Goal: Consume media (video, audio): Consume media (video, audio)

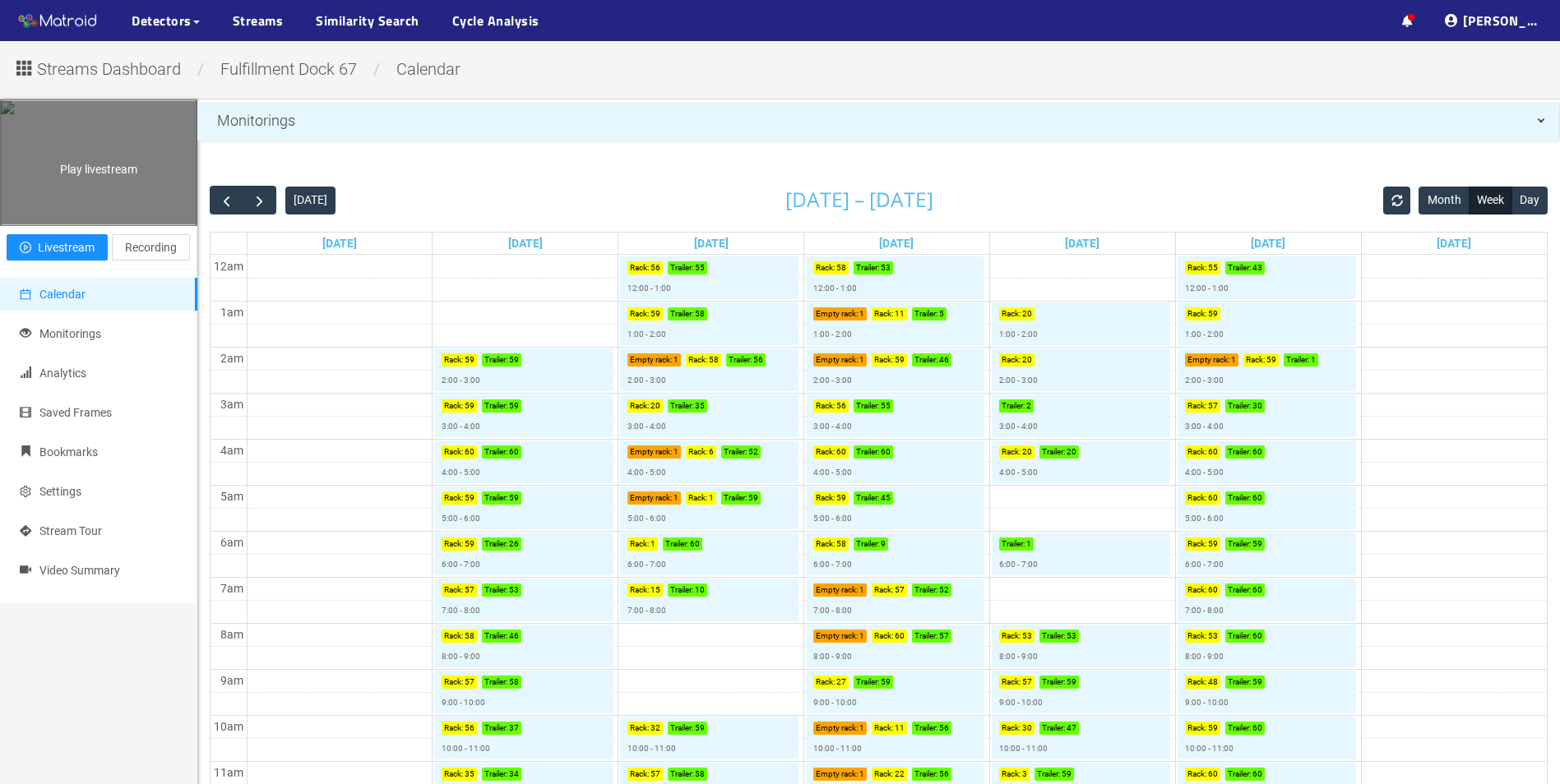
click at [129, 192] on div "Play livestream" at bounding box center [99, 162] width 196 height 123
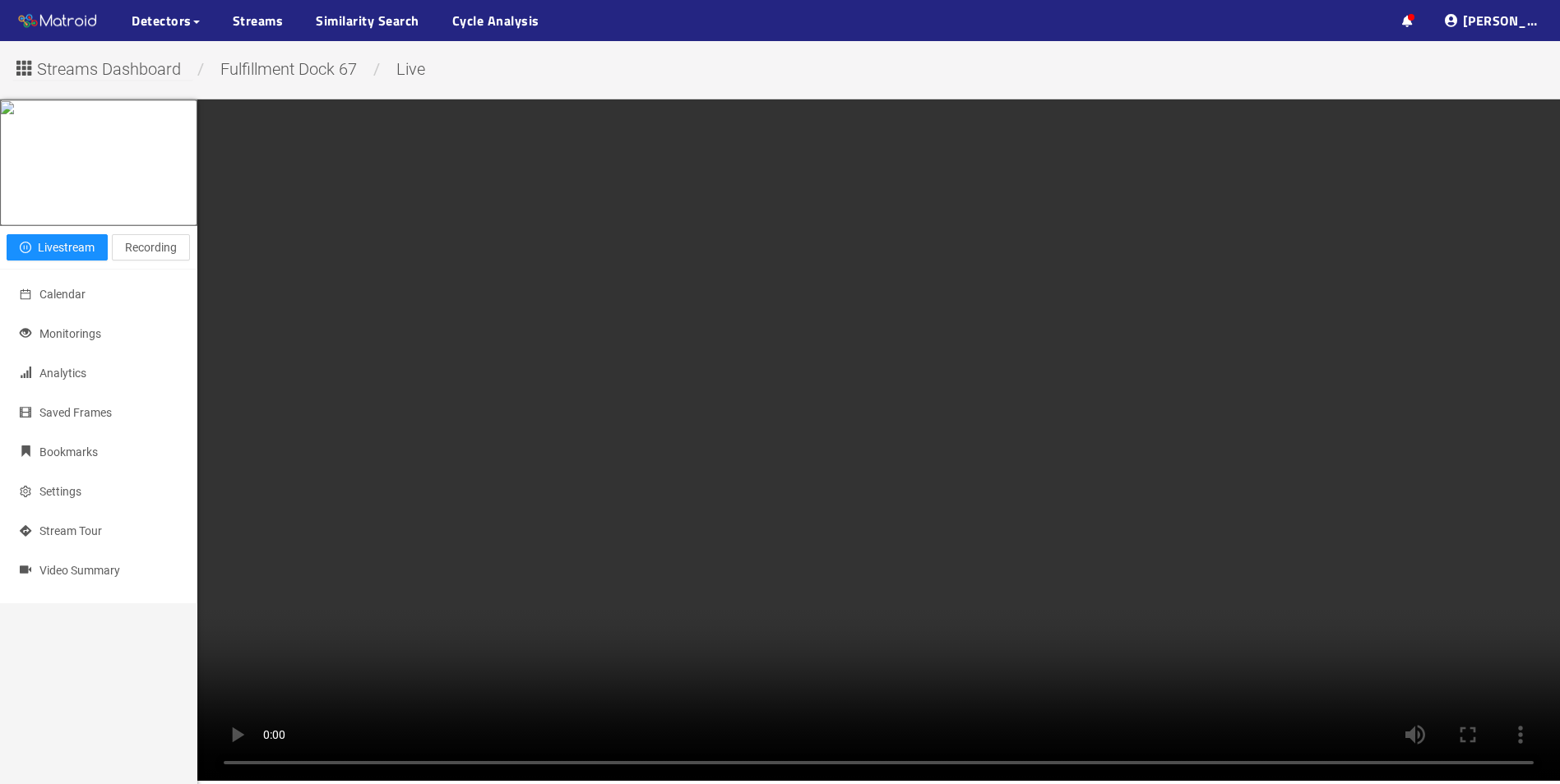
click at [150, 270] on div "Livestream Recording" at bounding box center [98, 247] width 197 height 43
click at [155, 256] on span "Recording" at bounding box center [151, 247] width 52 height 18
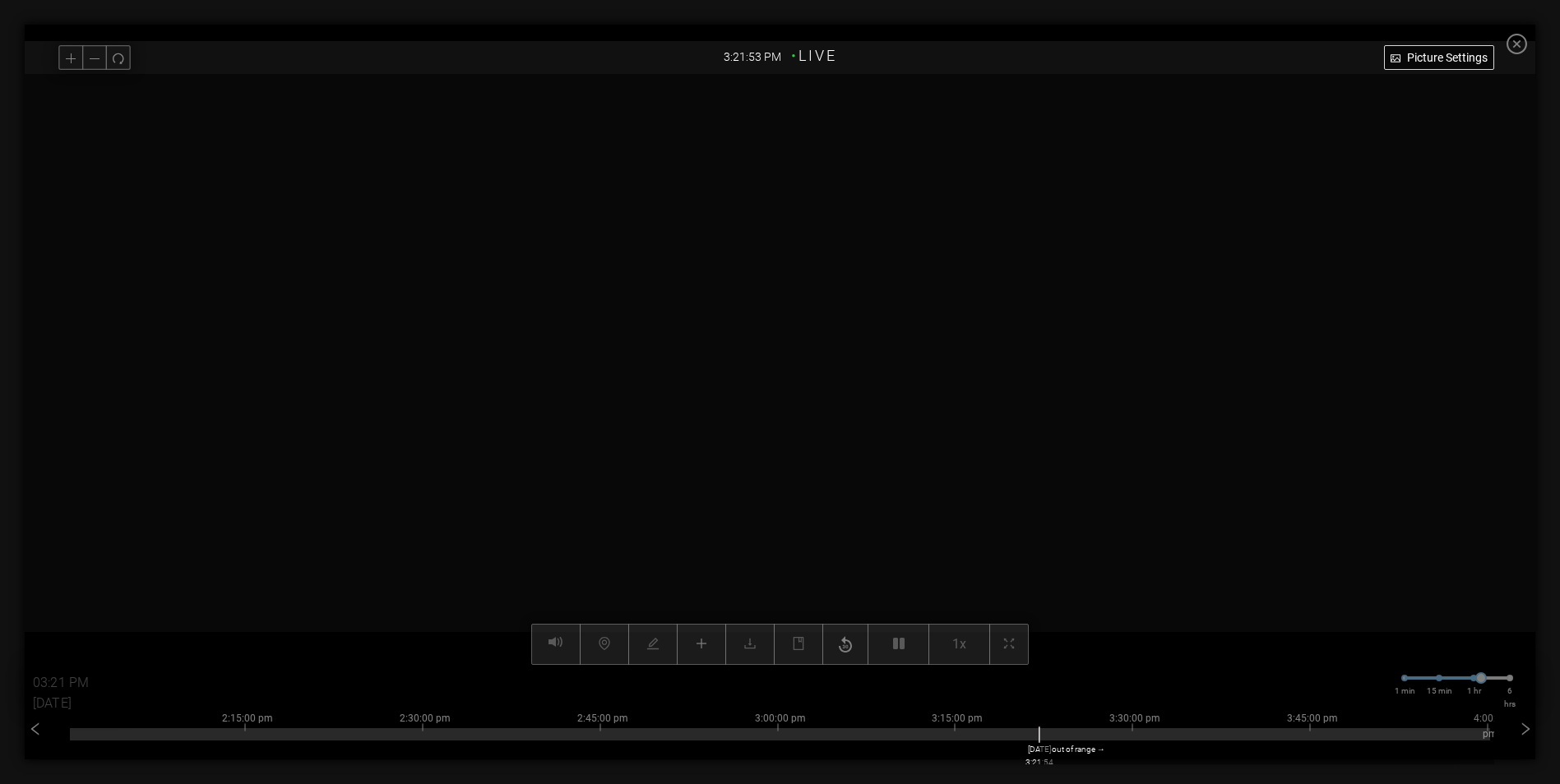
click at [772, 734] on div at bounding box center [780, 735] width 1421 height 13
click at [772, 718] on div "2:15:00 pm 2:30:00 pm 2:45:00 pm 3:00:00 pm 3:15:00 pm 3:30:00 pm 3:45:00 pm 4:…" at bounding box center [780, 731] width 1421 height 66
click at [772, 730] on div at bounding box center [780, 730] width 1421 height 4
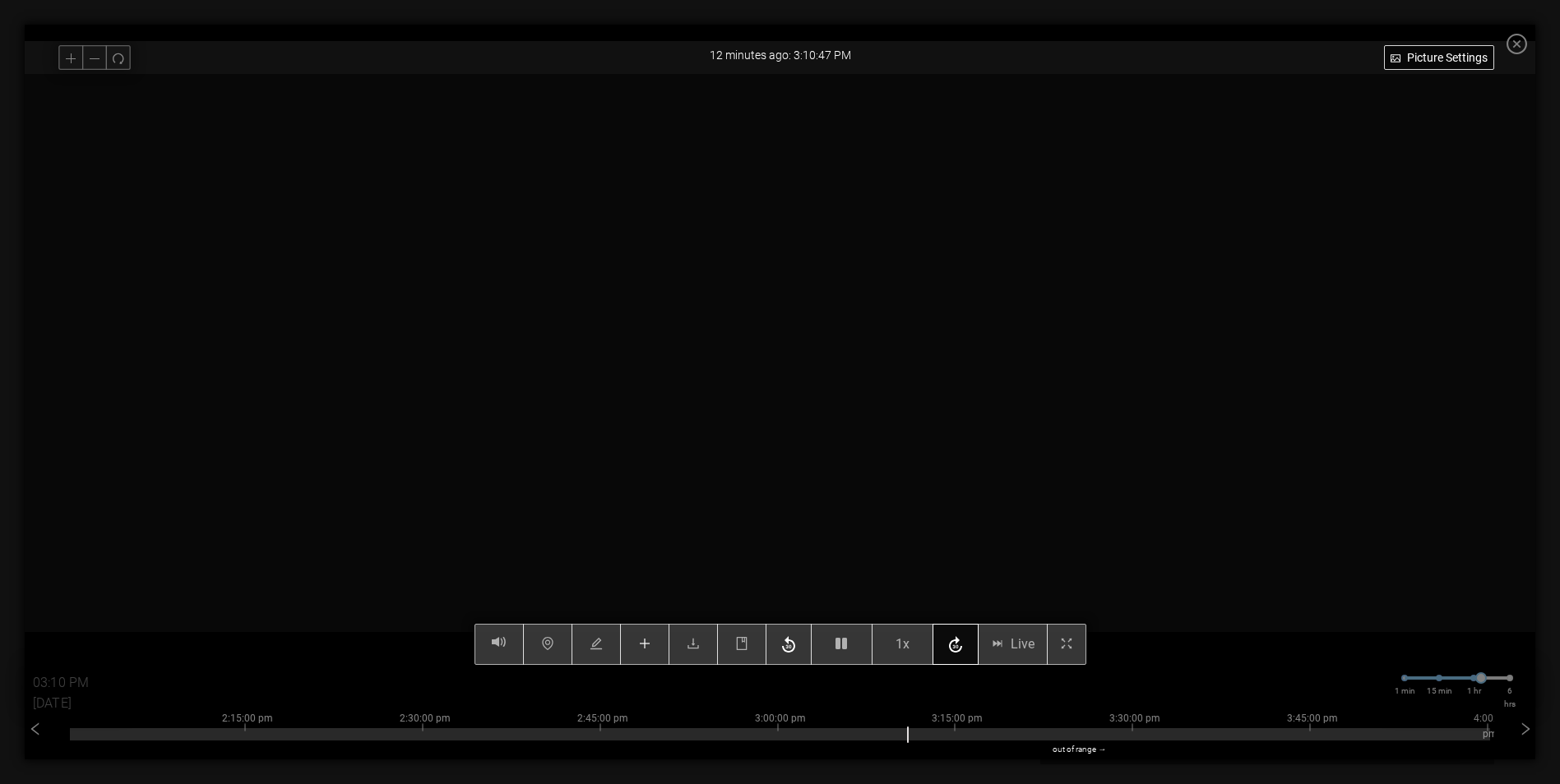
click at [772, 654] on icon "button" at bounding box center [955, 645] width 20 height 24
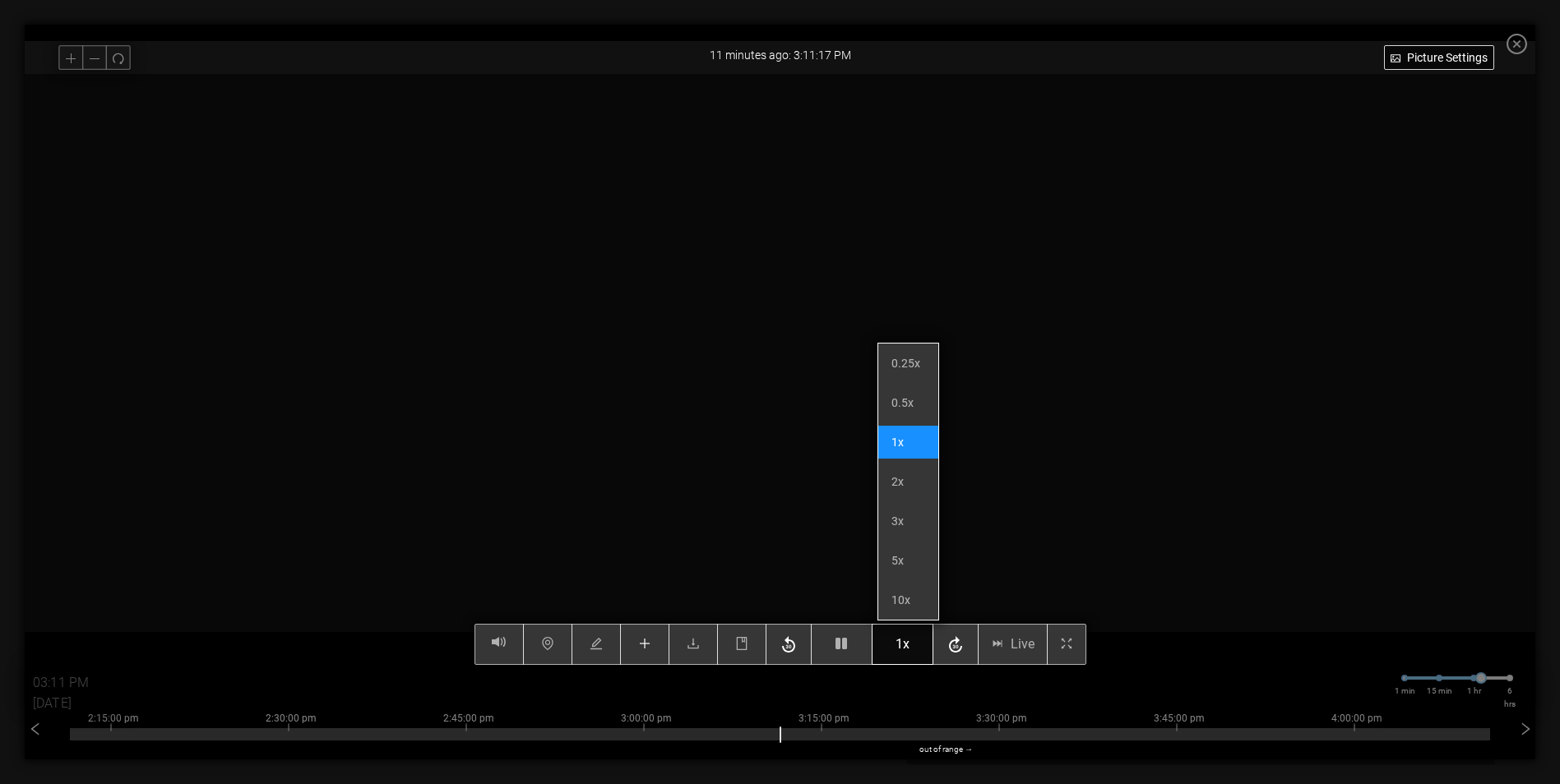
click at [772, 657] on button "1x" at bounding box center [902, 645] width 62 height 41
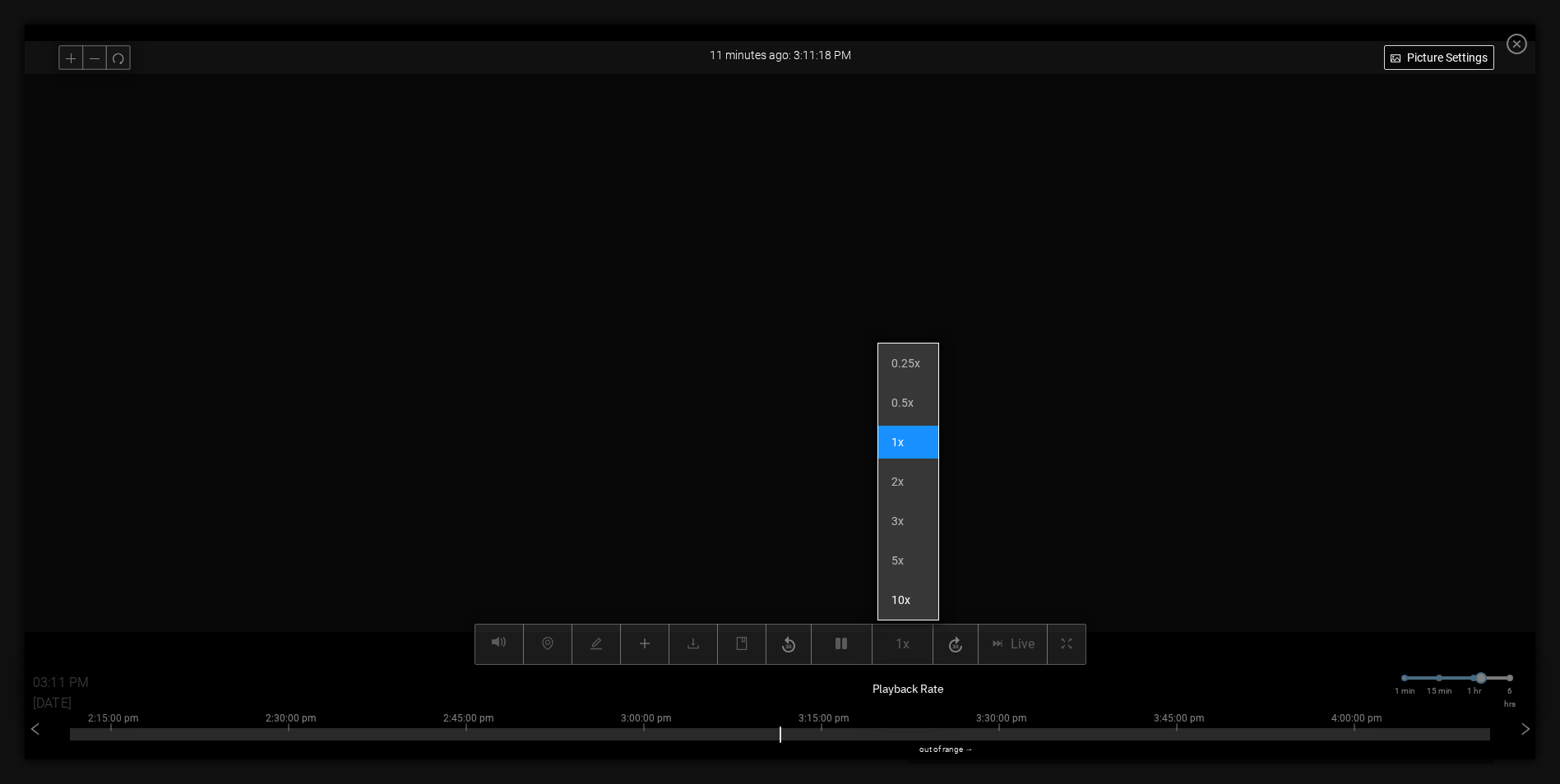
click at [772, 604] on li "10x" at bounding box center [908, 600] width 60 height 33
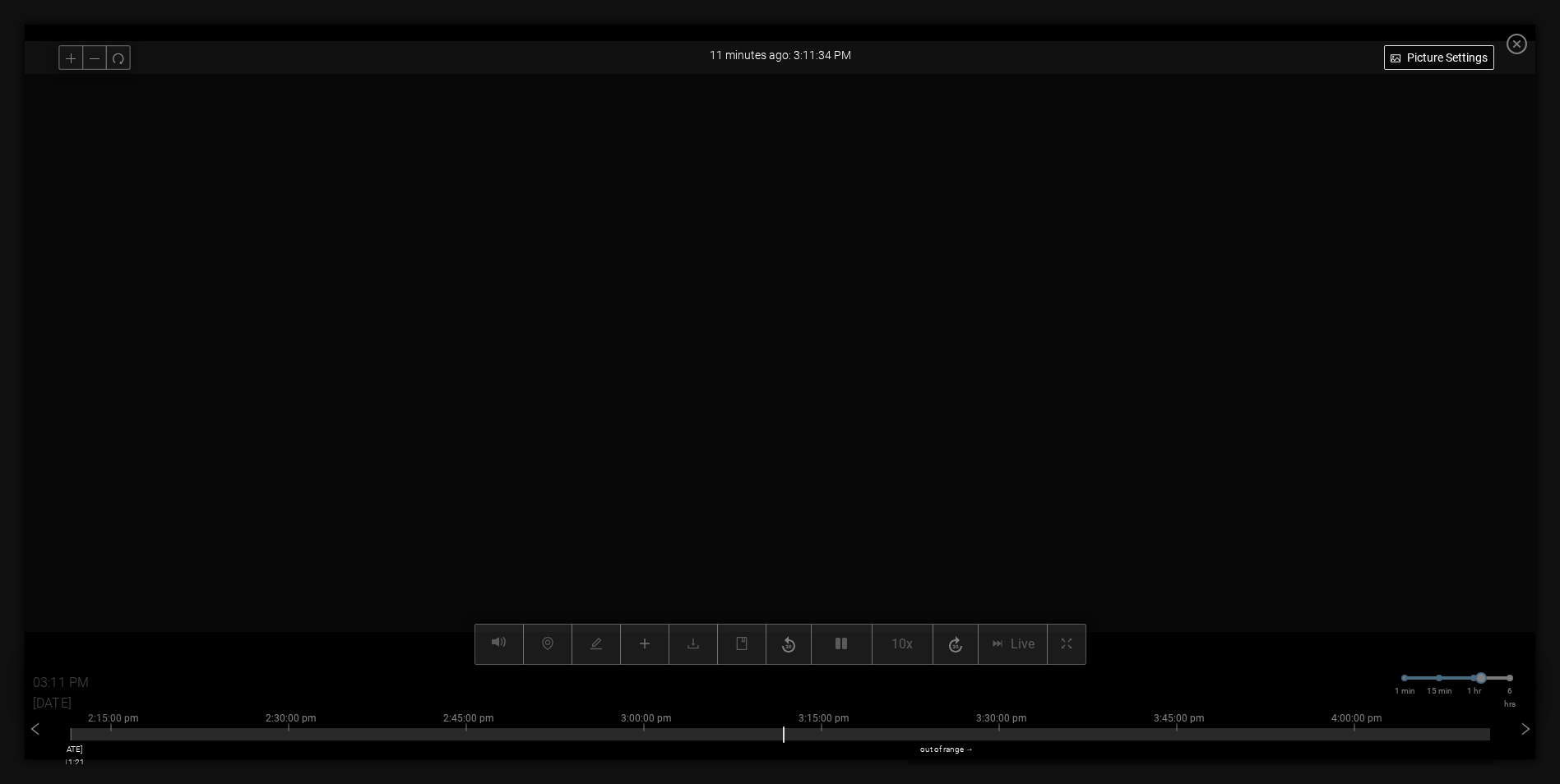
click at [71, 737] on div at bounding box center [780, 735] width 1421 height 13
click at [36, 733] on icon "left" at bounding box center [35, 730] width 16 height 16
click at [647, 733] on div at bounding box center [780, 735] width 1421 height 13
click at [772, 735] on icon "right" at bounding box center [1526, 730] width 9 height 14
click at [772, 477] on div at bounding box center [779, 369] width 1511 height 591
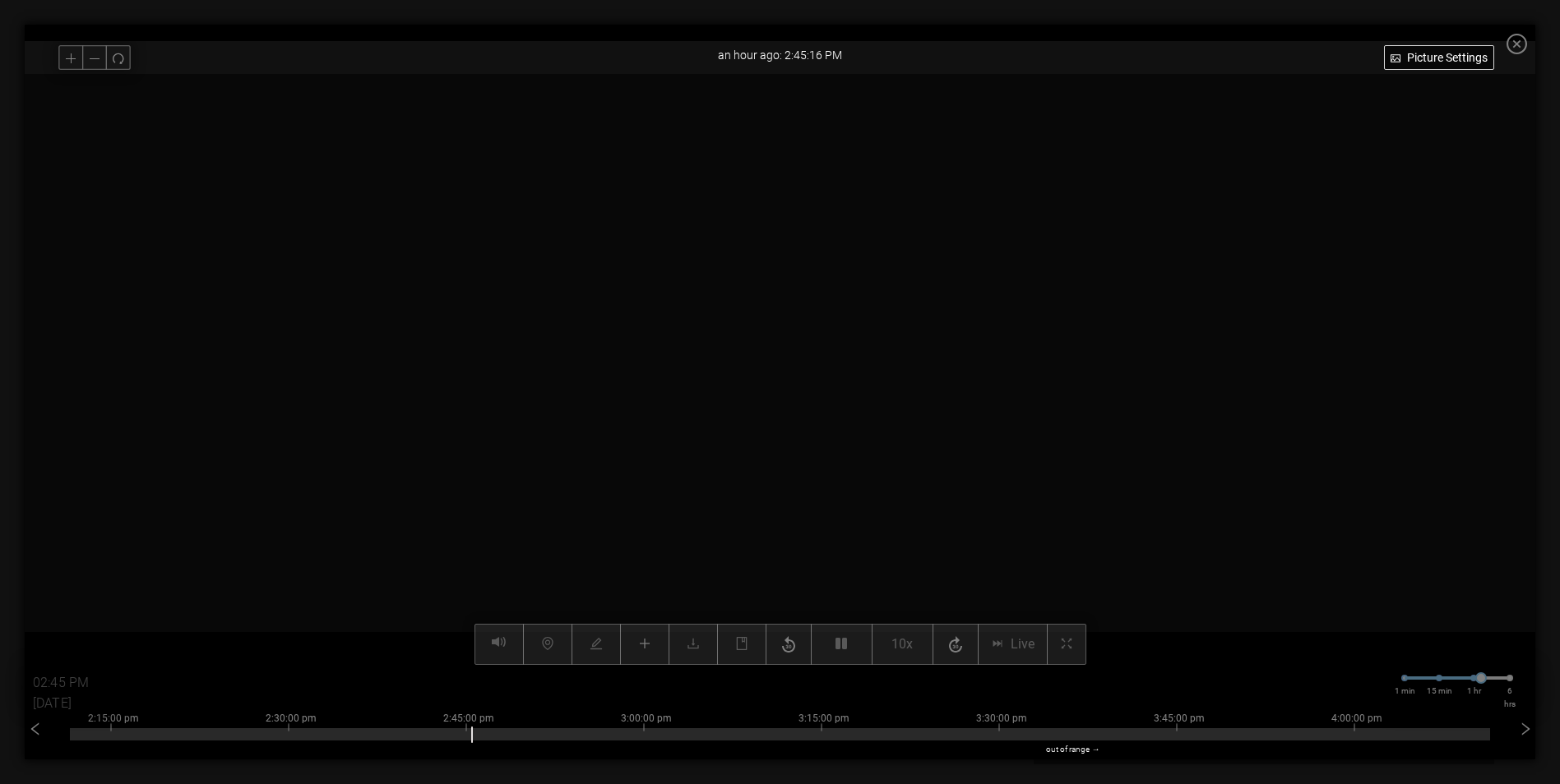
click at [772, 460] on div at bounding box center [779, 369] width 1511 height 591
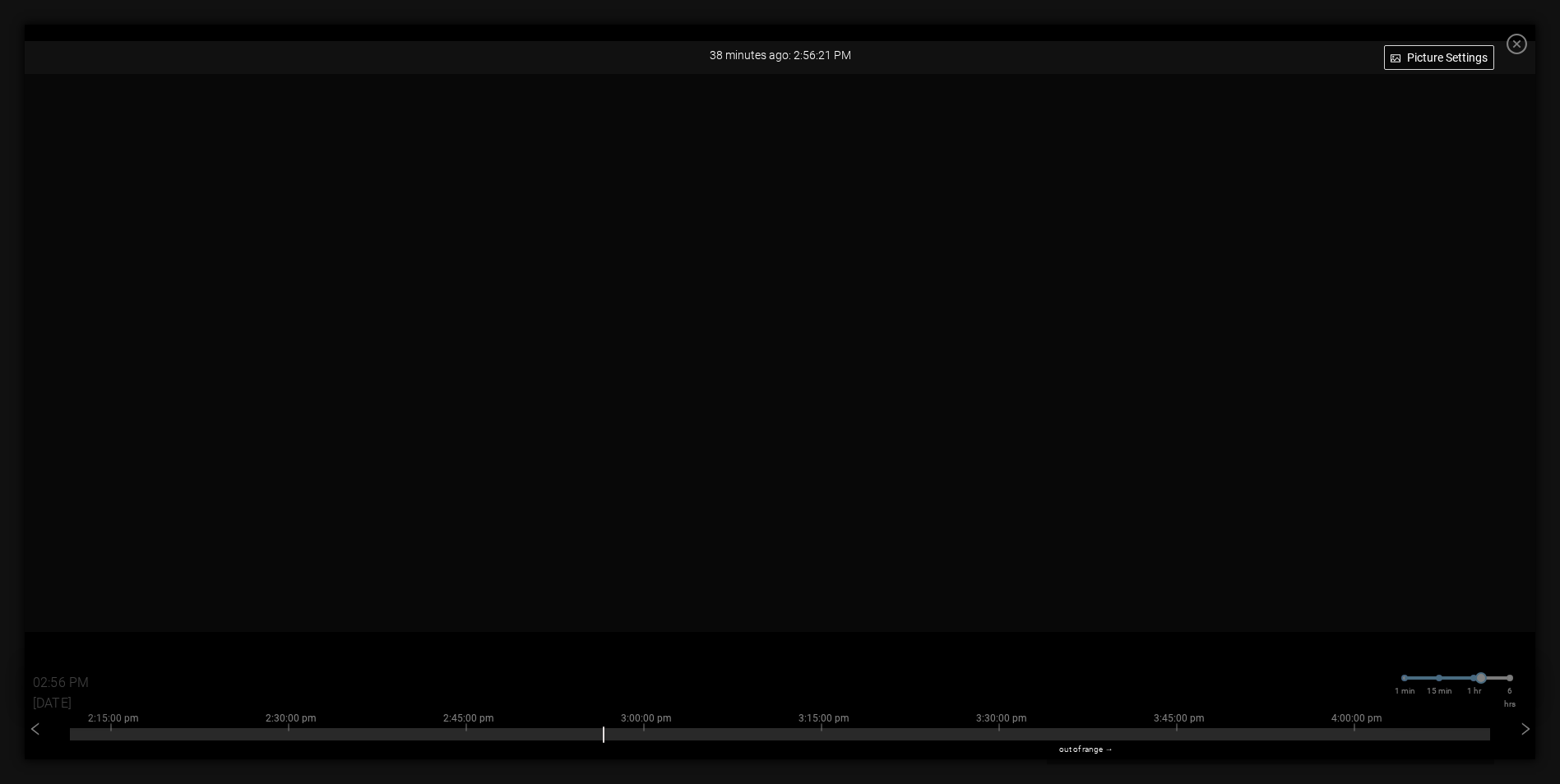
click at [772, 33] on div "Fulfillment Dock 67 38 minutes ago: 2:56:21 PM Picture Settings 10x Live 02:56 …" at bounding box center [779, 391] width 1511 height 735
type input "03:19 PM"
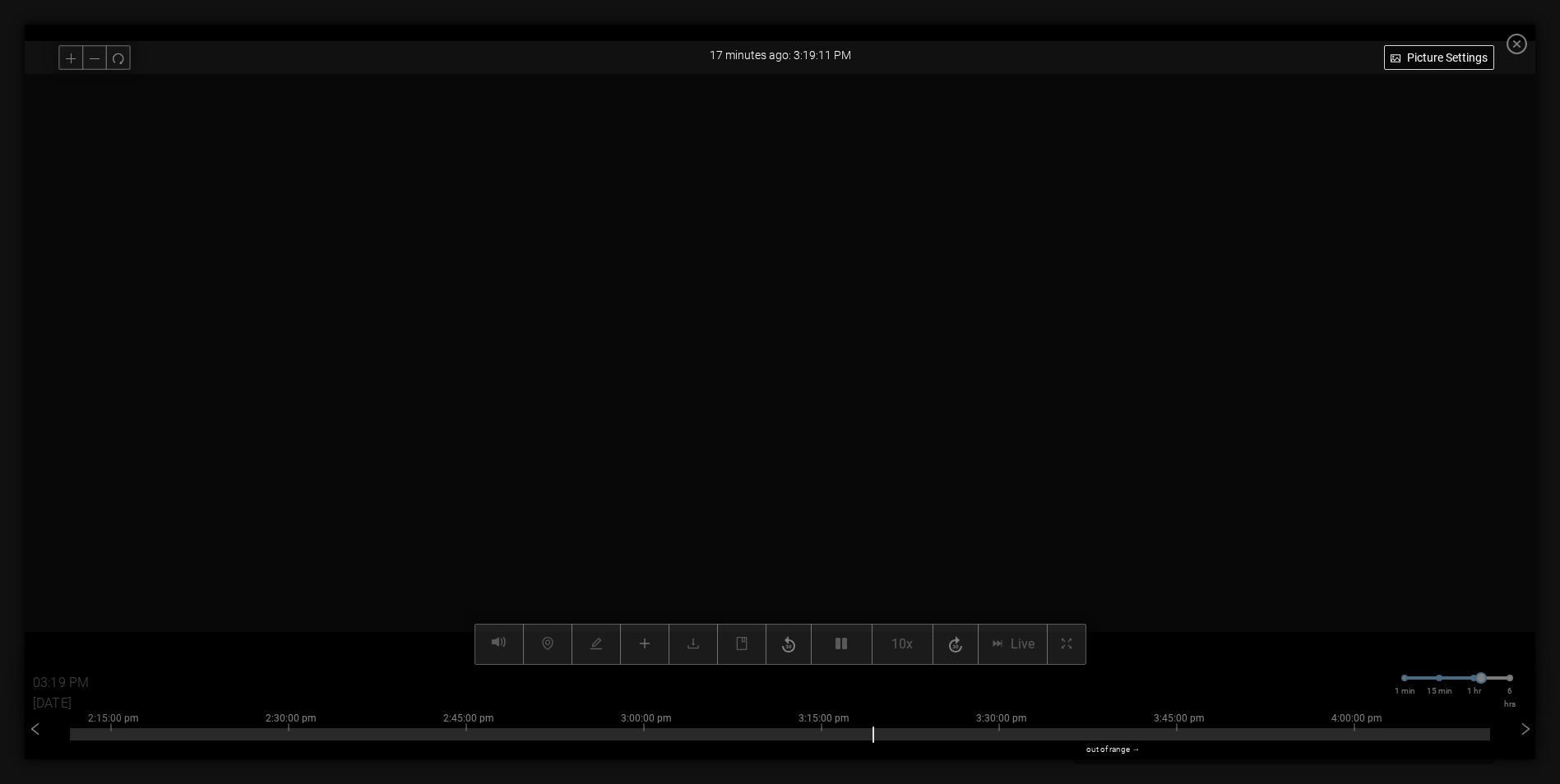
click at [624, 399] on video at bounding box center [780, 369] width 1183 height 591
click at [497, 402] on video at bounding box center [780, 369] width 1183 height 591
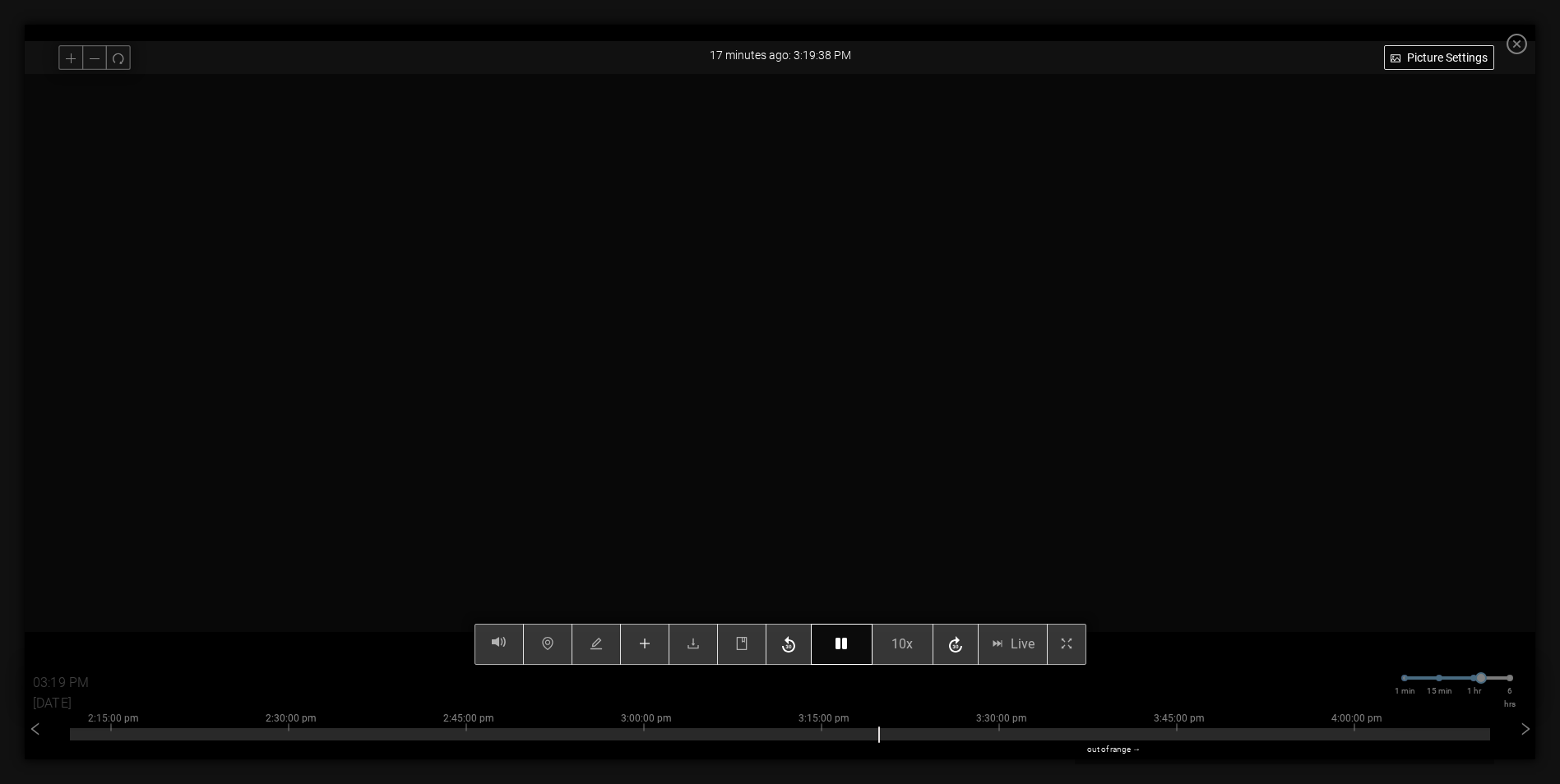
click at [772, 644] on button "button" at bounding box center [841, 645] width 62 height 41
